Goal: Information Seeking & Learning: Learn about a topic

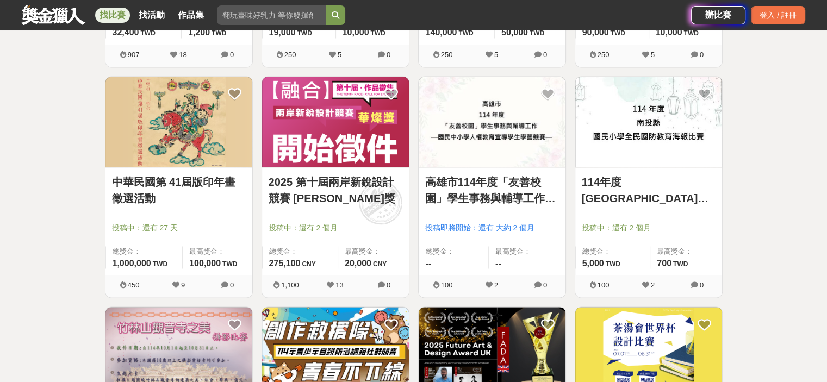
scroll to position [1786, 0]
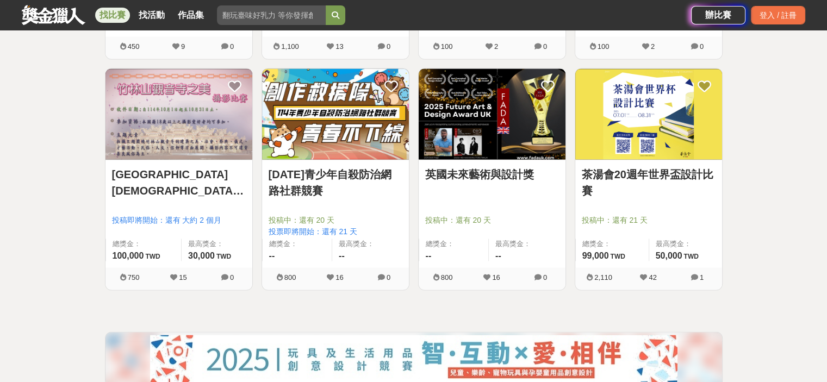
drag, startPoint x: 640, startPoint y: 139, endPoint x: 628, endPoint y: 178, distance: 40.9
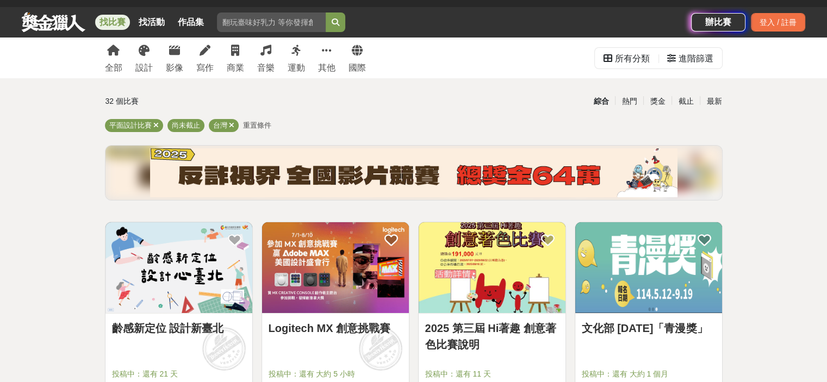
scroll to position [0, 0]
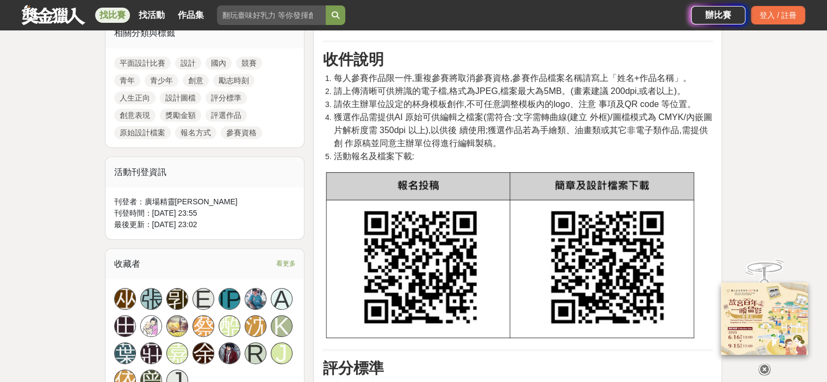
scroll to position [489, 0]
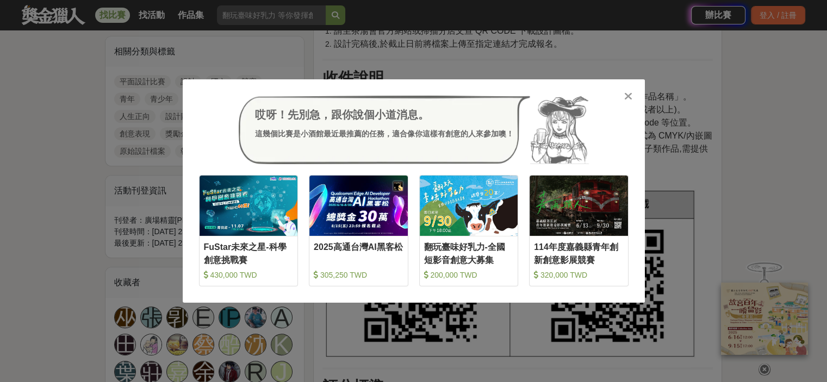
click at [631, 95] on icon at bounding box center [628, 96] width 8 height 11
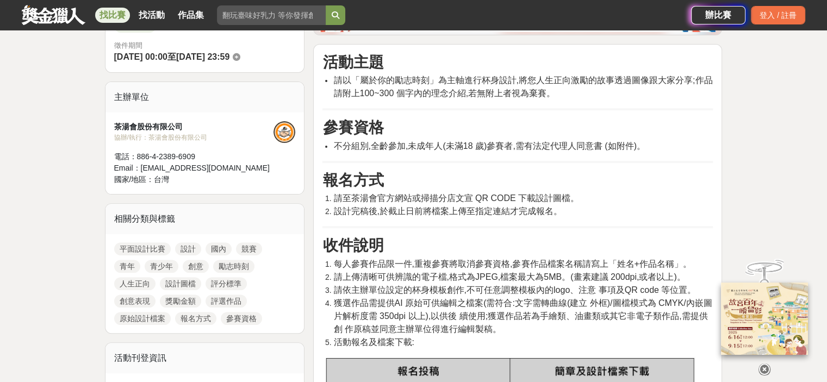
scroll to position [326, 0]
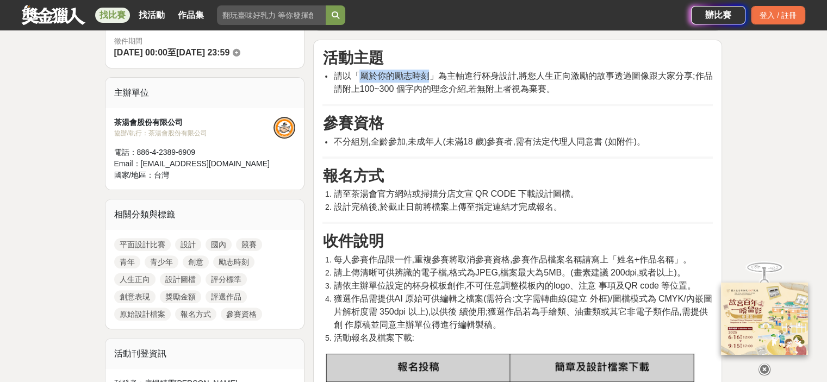
drag, startPoint x: 357, startPoint y: 71, endPoint x: 430, endPoint y: 72, distance: 72.3
click at [430, 72] on span "請以「屬於你的勵志時刻」為主軸進行杯身設計,將您人生正向激勵的故事透過圖像跟大家分享;作品請附上100~300 個字內的理念介紹,若無附上者視為棄賽。" at bounding box center [522, 82] width 379 height 22
